Goal: Browse casually: Explore the website without a specific task or goal

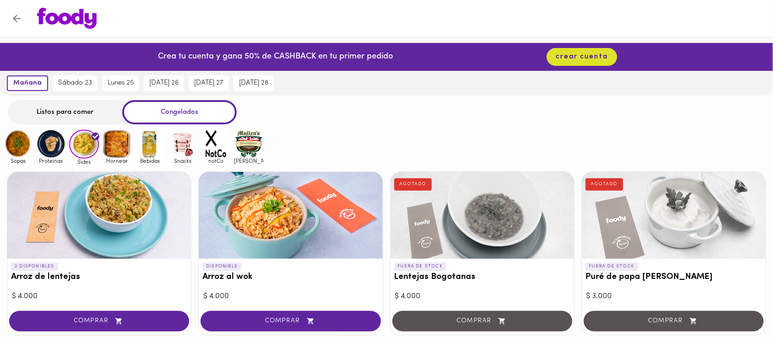
click at [21, 146] on img at bounding box center [18, 144] width 30 height 30
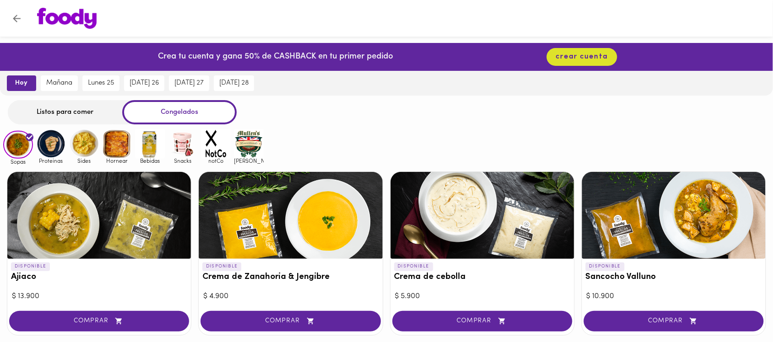
click at [52, 145] on img at bounding box center [51, 144] width 30 height 30
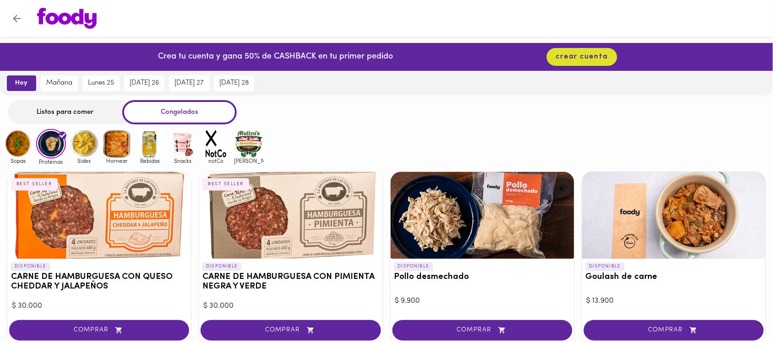
click at [90, 144] on img at bounding box center [84, 144] width 30 height 30
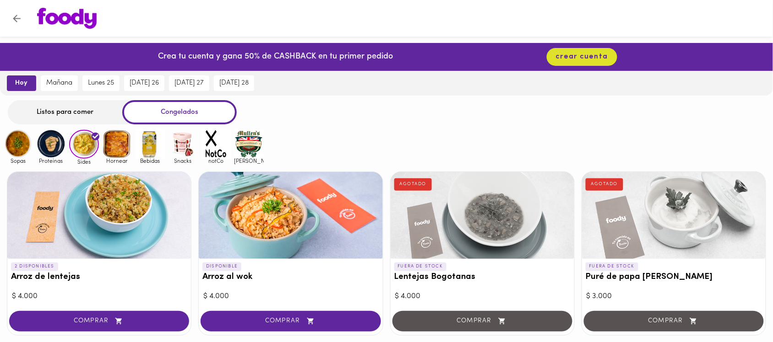
click at [149, 140] on img at bounding box center [150, 144] width 30 height 30
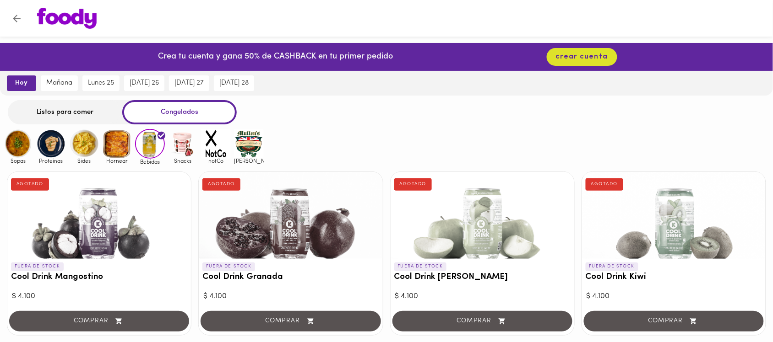
click at [174, 140] on img at bounding box center [183, 144] width 30 height 30
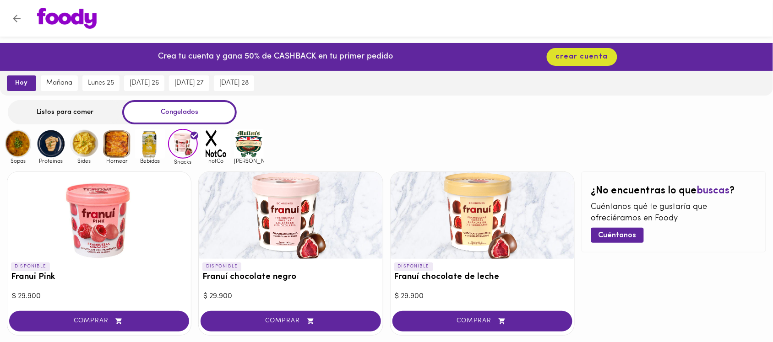
click at [146, 142] on img at bounding box center [150, 144] width 30 height 30
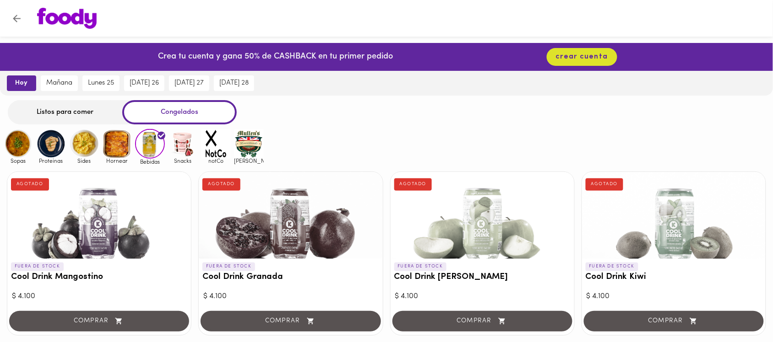
click at [111, 139] on img at bounding box center [117, 144] width 30 height 30
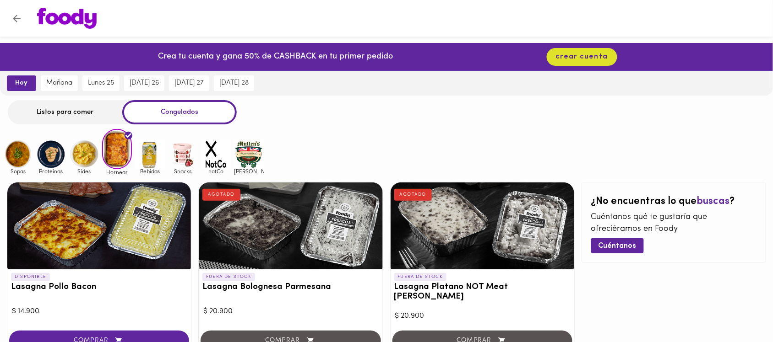
click at [94, 159] on img at bounding box center [84, 155] width 30 height 30
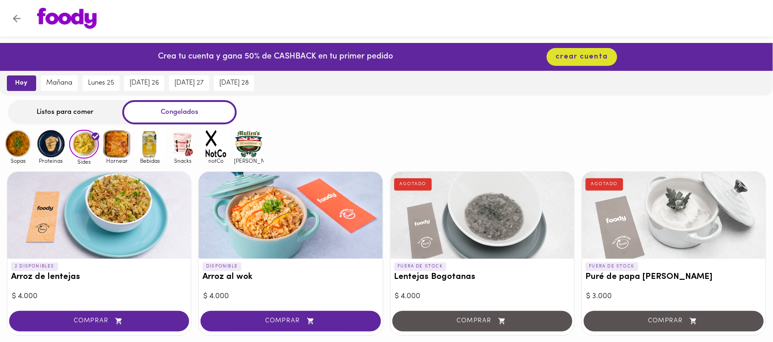
click at [46, 139] on img at bounding box center [51, 144] width 30 height 30
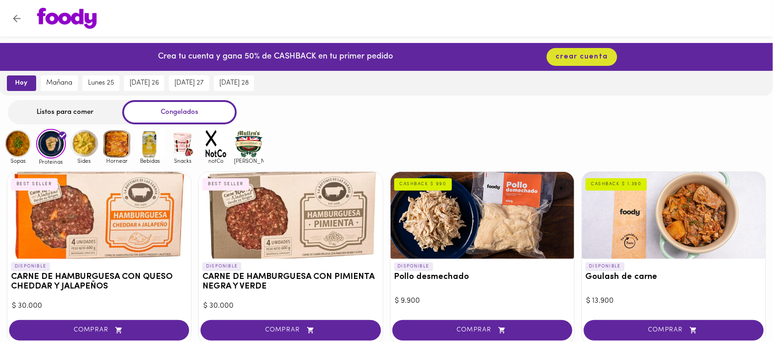
click at [19, 140] on img at bounding box center [18, 144] width 30 height 30
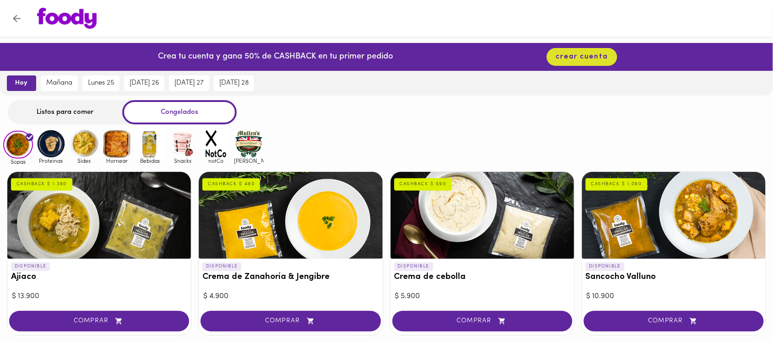
click at [60, 146] on img at bounding box center [51, 144] width 30 height 30
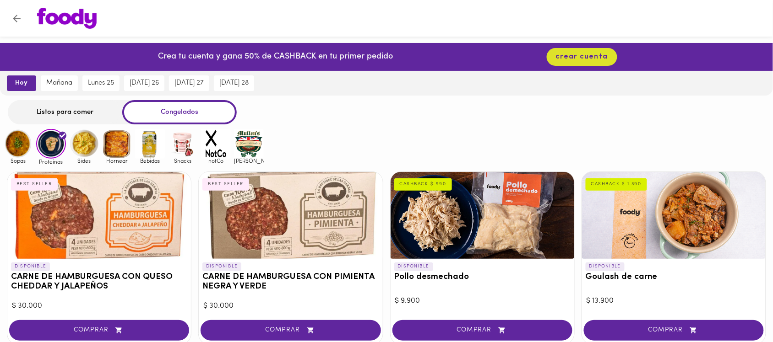
click at [23, 150] on img at bounding box center [18, 144] width 30 height 30
